Goal: Download file/media

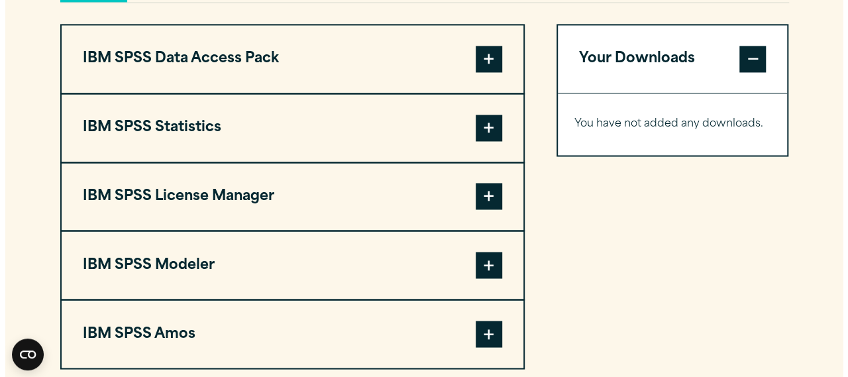
scroll to position [1044, 0]
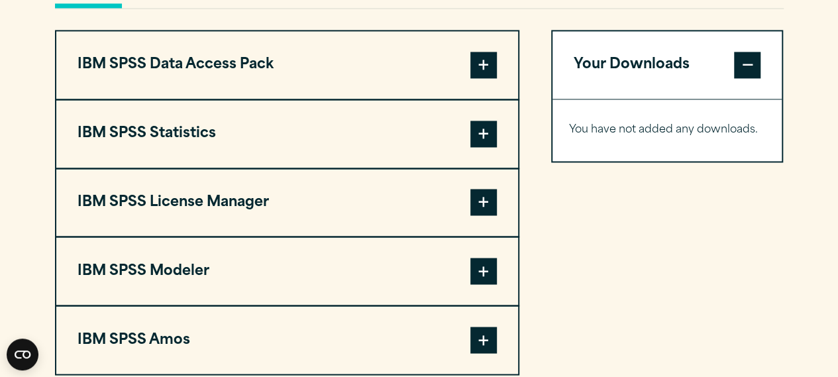
click at [488, 133] on span at bounding box center [484, 134] width 27 height 27
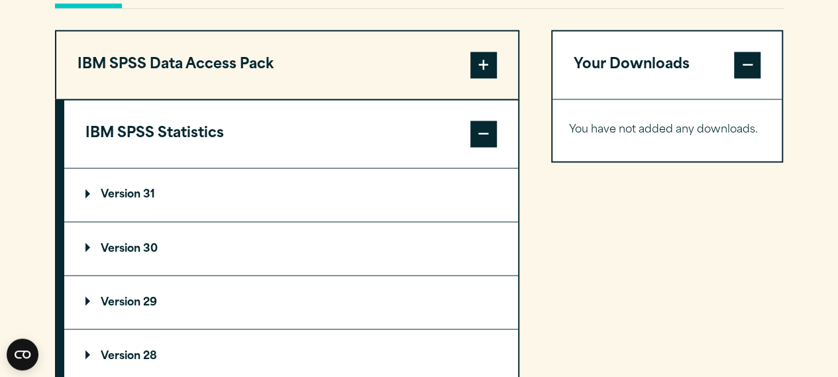
click at [107, 185] on summary "Version 31" at bounding box center [291, 194] width 454 height 53
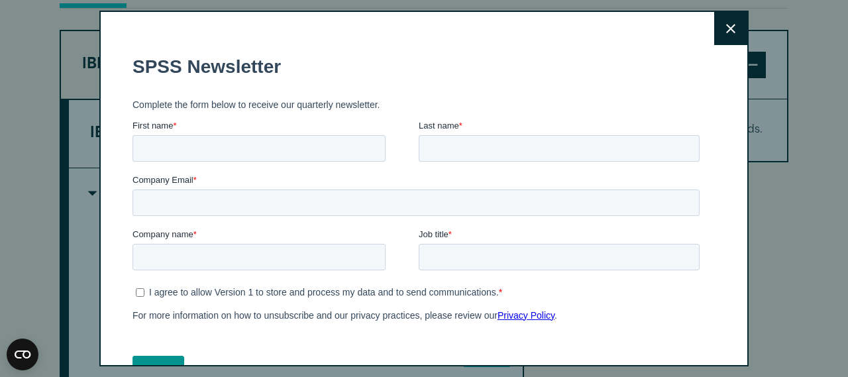
click at [714, 31] on button "Close" at bounding box center [730, 28] width 33 height 33
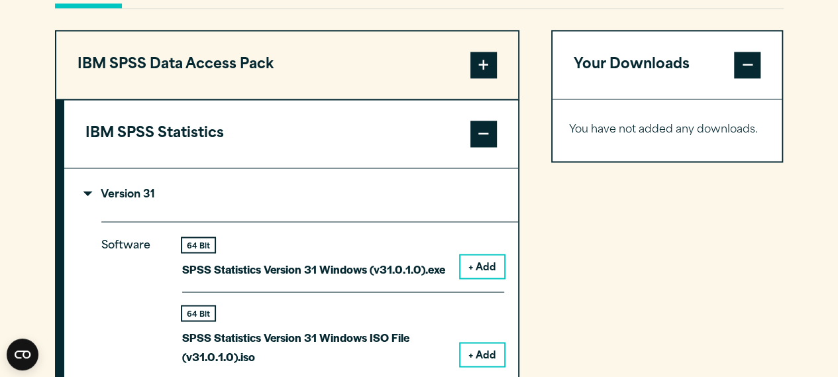
click at [469, 267] on button "+ Add" at bounding box center [483, 266] width 44 height 23
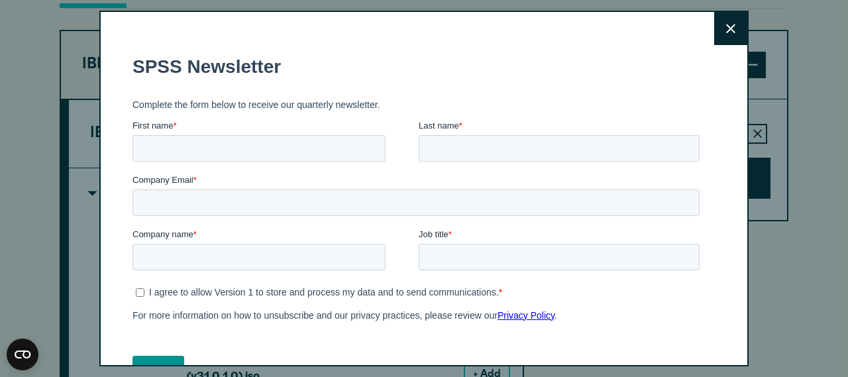
click at [726, 31] on icon at bounding box center [730, 28] width 9 height 9
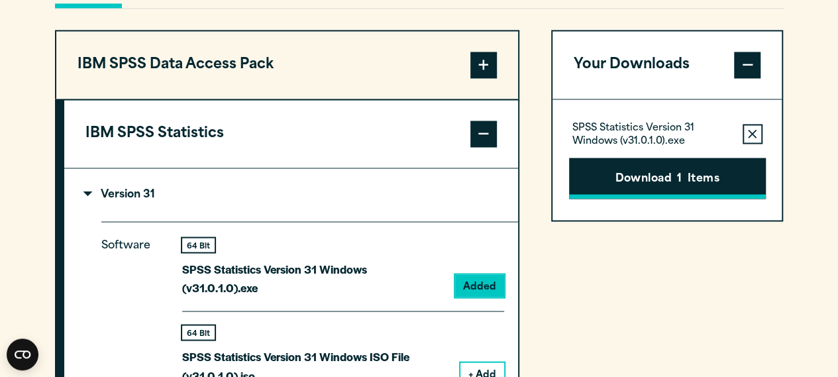
click at [697, 182] on button "Download 1 Items" at bounding box center [667, 178] width 197 height 41
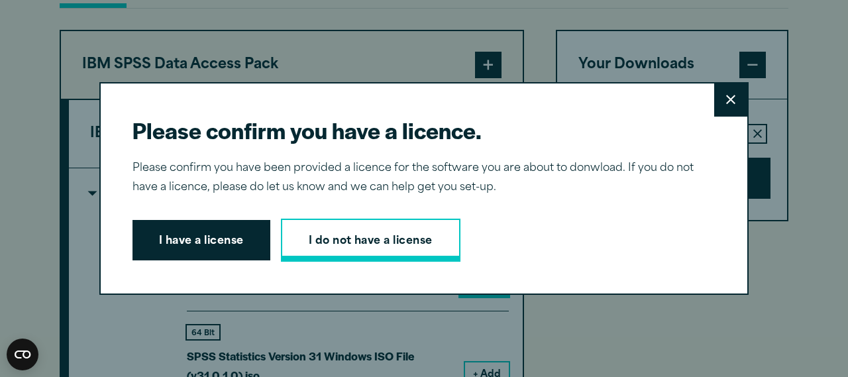
click at [338, 245] on link "I do not have a license" at bounding box center [371, 241] width 180 height 44
